Goal: Find specific page/section

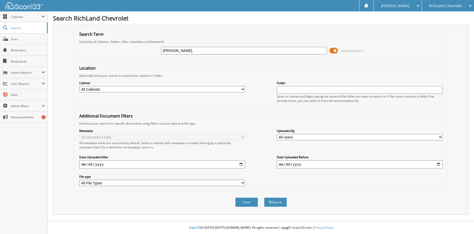
type input "[PERSON_NAME],"
click at [264, 198] on button "Search" at bounding box center [275, 202] width 23 height 9
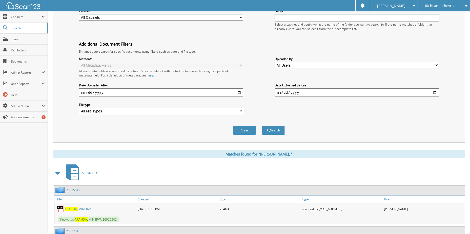
scroll to position [127, 0]
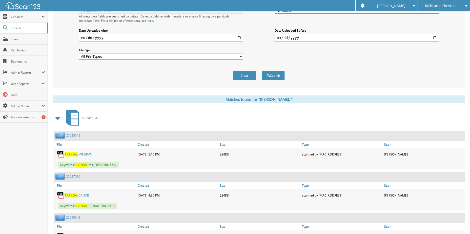
click at [62, 120] on span at bounding box center [58, 118] width 10 height 12
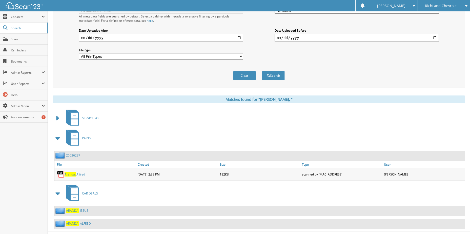
click at [56, 138] on span at bounding box center [57, 138] width 7 height 9
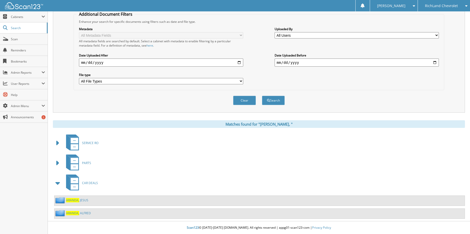
click at [74, 214] on span "A R A N D A ," at bounding box center [72, 213] width 13 height 4
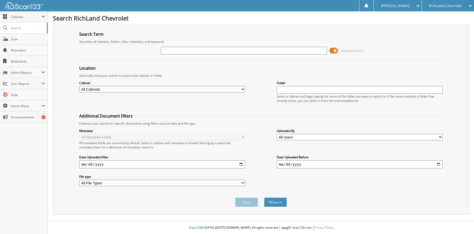
type input "O"
type input "TORRES,"
click at [264, 198] on button "Search" at bounding box center [275, 202] width 23 height 9
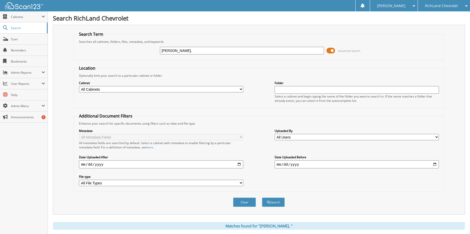
scroll to position [177, 0]
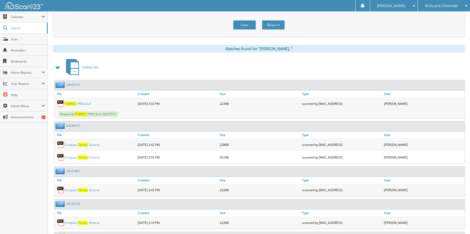
click at [59, 68] on span at bounding box center [57, 67] width 7 height 9
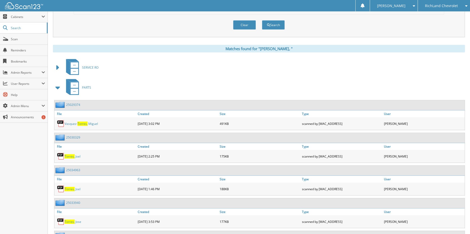
click at [58, 88] on span at bounding box center [57, 87] width 7 height 9
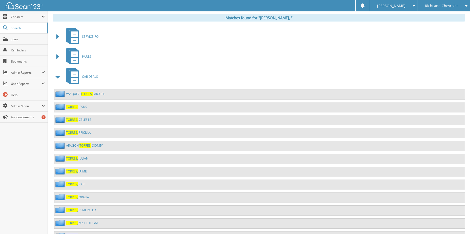
scroll to position [244, 0]
